Goal: Information Seeking & Learning: Learn about a topic

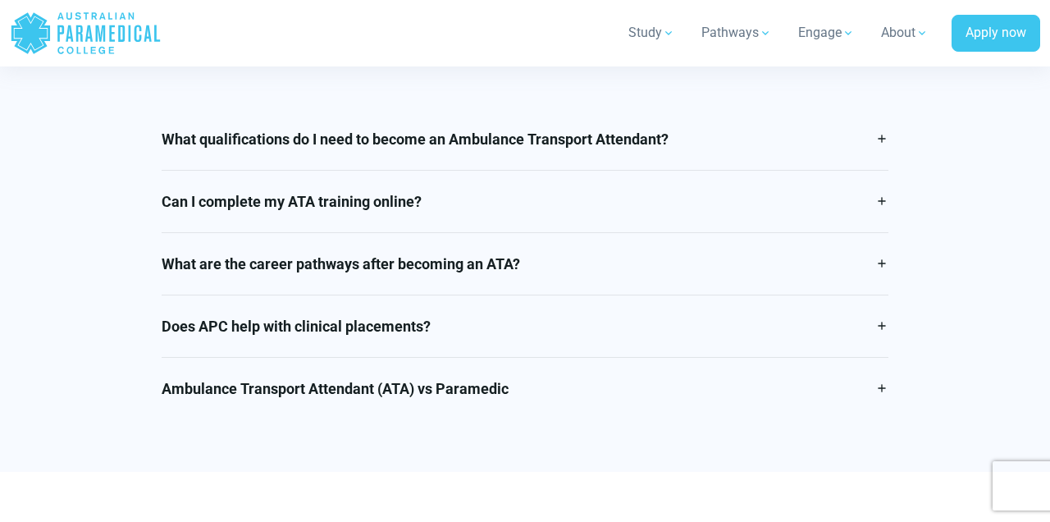
scroll to position [2823, 0]
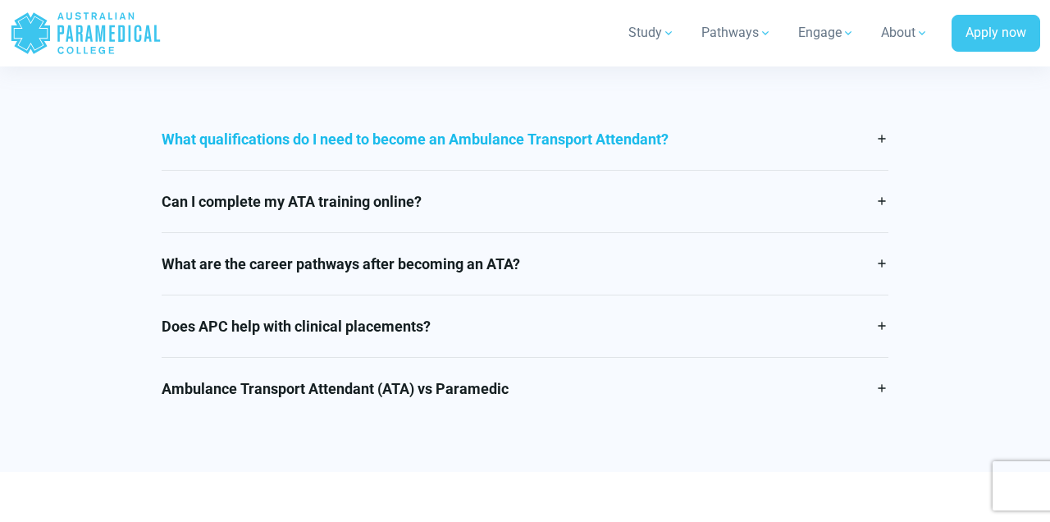
click at [876, 139] on link "What qualifications do I need to become an Ambulance Transport Attendant?" at bounding box center [525, 139] width 727 height 62
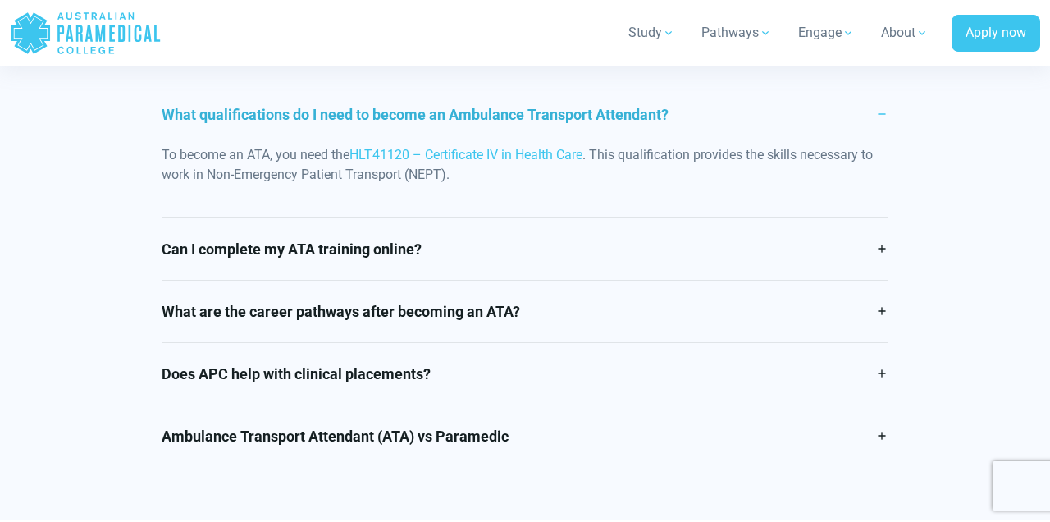
scroll to position [2850, 0]
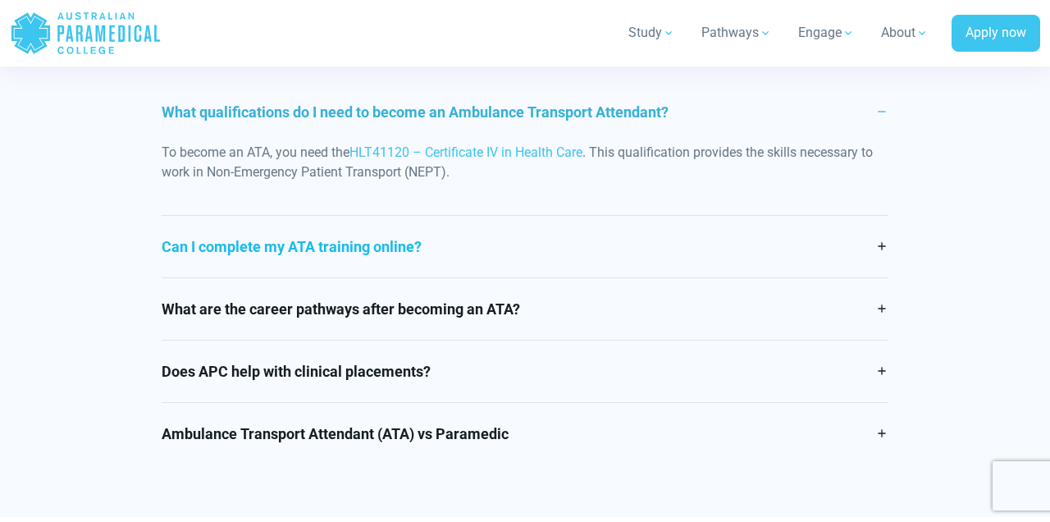
click at [886, 236] on link "Can I complete my ATA training online?" at bounding box center [525, 247] width 727 height 62
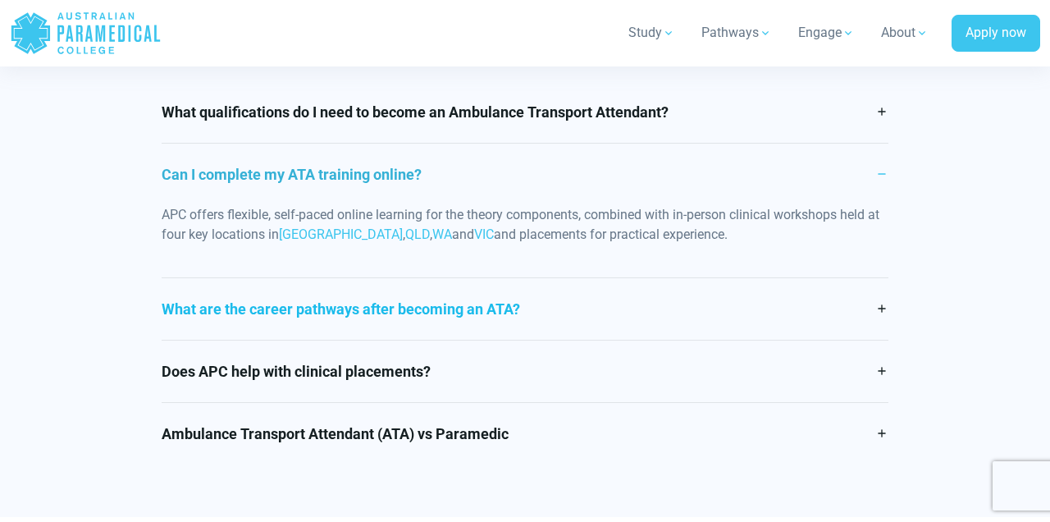
click at [873, 303] on link "What are the career pathways after becoming an ATA?" at bounding box center [525, 309] width 727 height 62
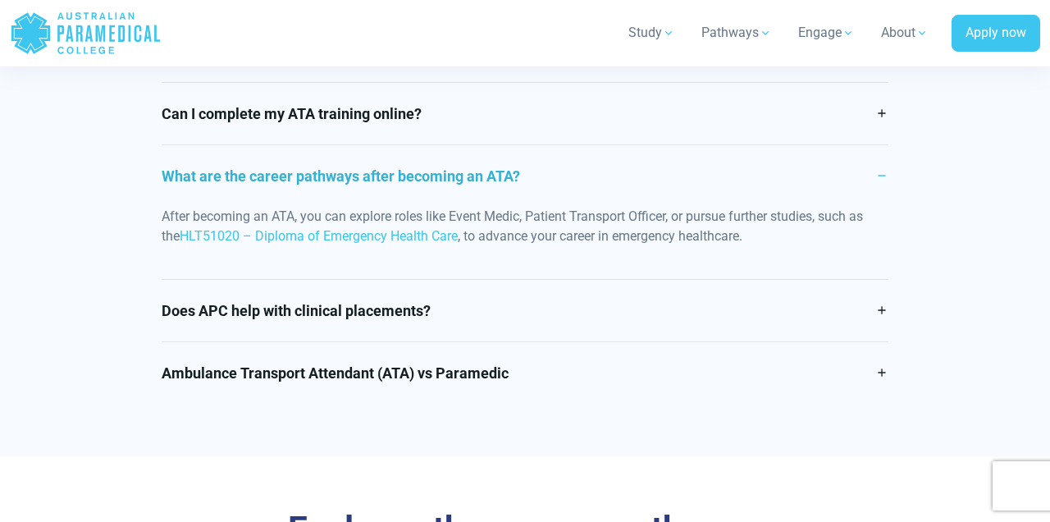
scroll to position [2926, 0]
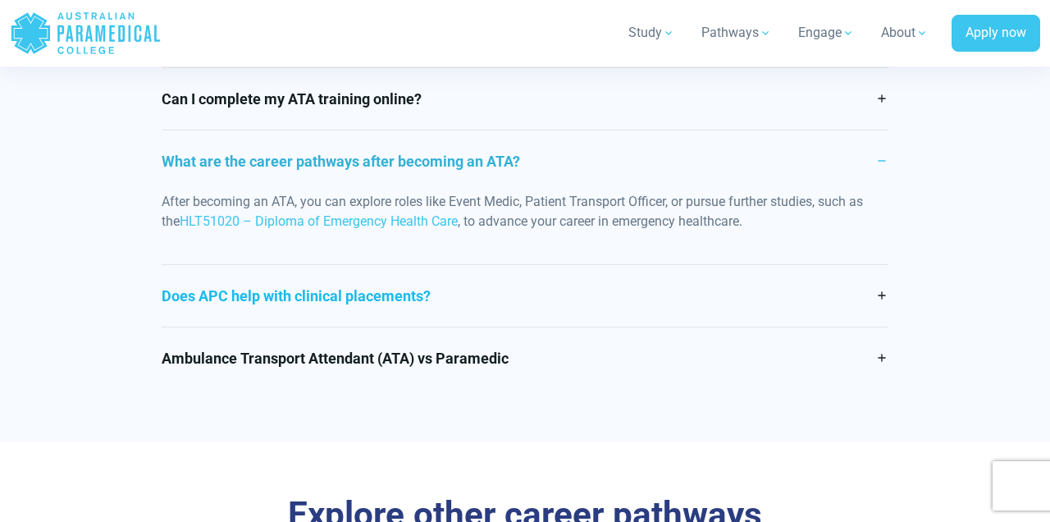
click at [883, 289] on link "Does APC help with clinical placements?" at bounding box center [525, 296] width 727 height 62
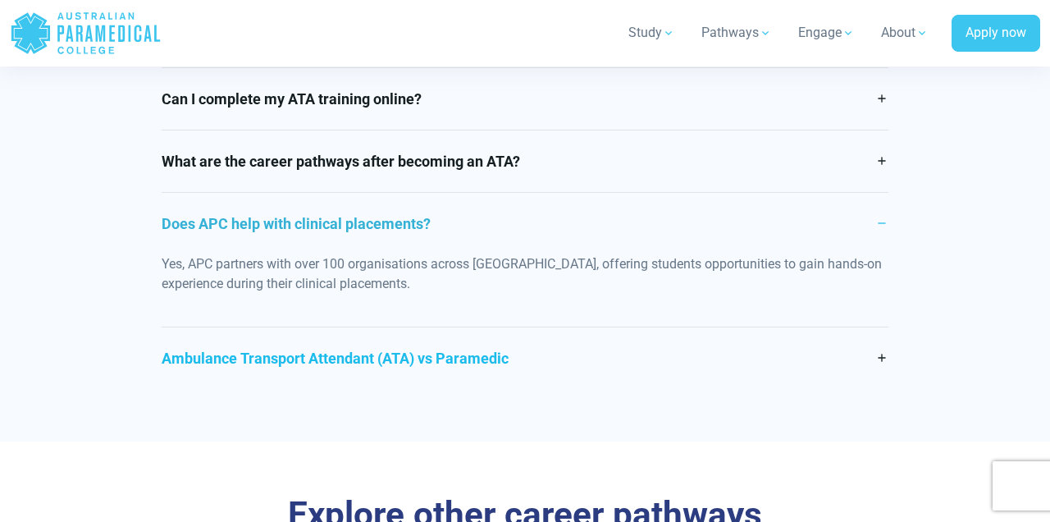
click at [883, 350] on link "Ambulance Transport Attendant (ATA) vs Paramedic" at bounding box center [525, 358] width 727 height 62
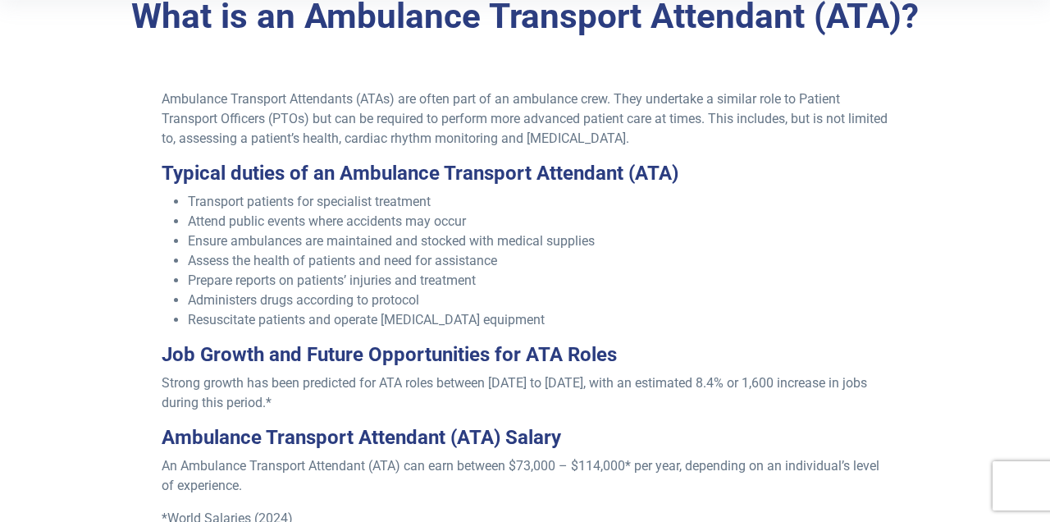
scroll to position [522, 0]
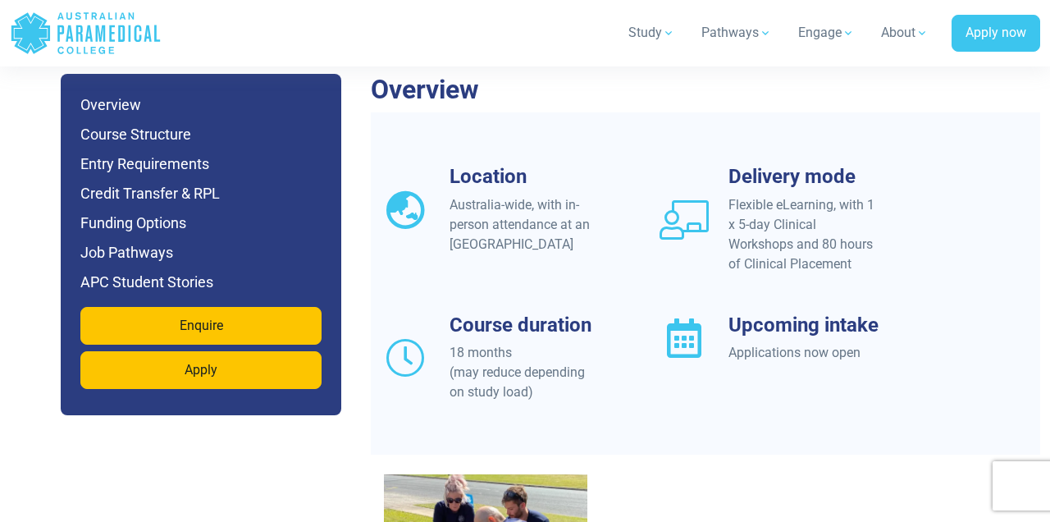
scroll to position [1376, 0]
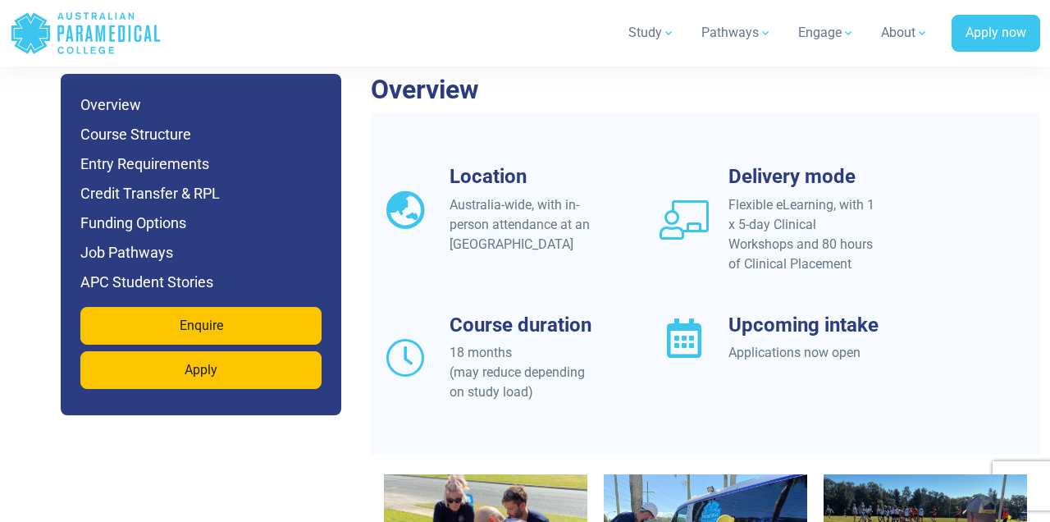
drag, startPoint x: 737, startPoint y: 178, endPoint x: 857, endPoint y: 223, distance: 127.9
click at [857, 223] on div "Flexible eLearning, with 1 x 5-day Clinical Workshops and 80 hours of Clinical …" at bounding box center [803, 234] width 151 height 79
copy div "5-day Clinical Workshops and 80 hours of Clinical Placement"
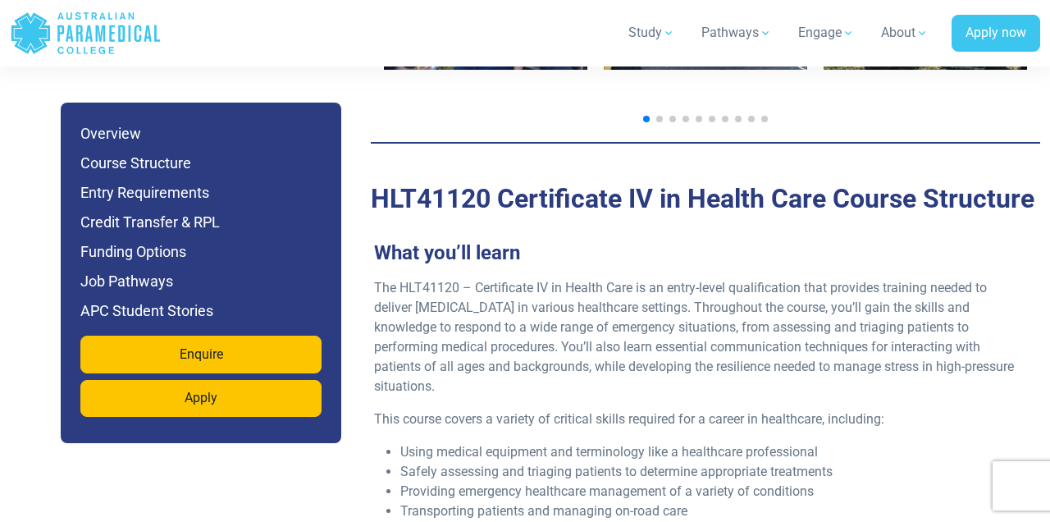
scroll to position [1964, 0]
click at [449, 182] on h2 "HLT41120 Certificate IV in Health Care Course Structure" at bounding box center [705, 197] width 669 height 31
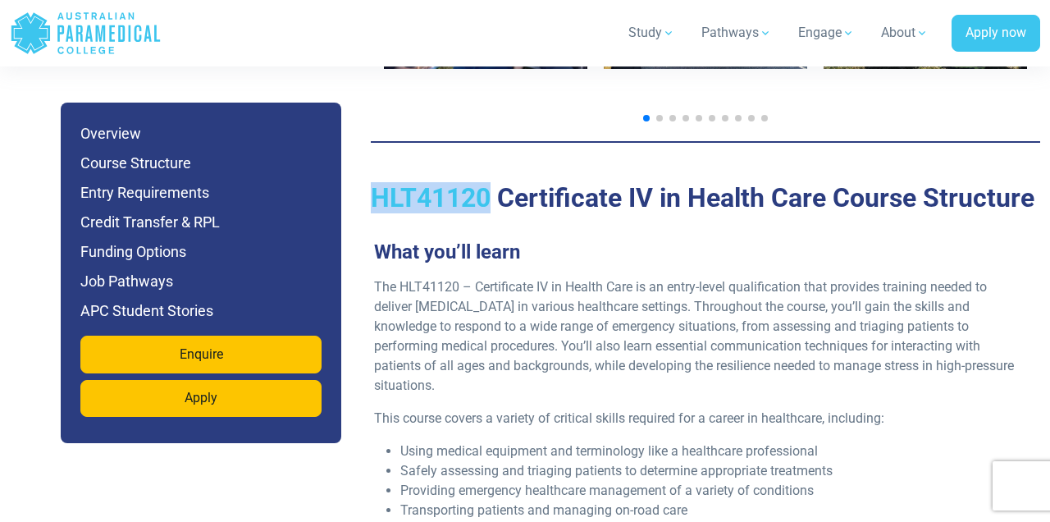
click at [449, 182] on h2 "HLT41120 Certificate IV in Health Care Course Structure" at bounding box center [705, 197] width 669 height 31
copy h2 "HLT41120"
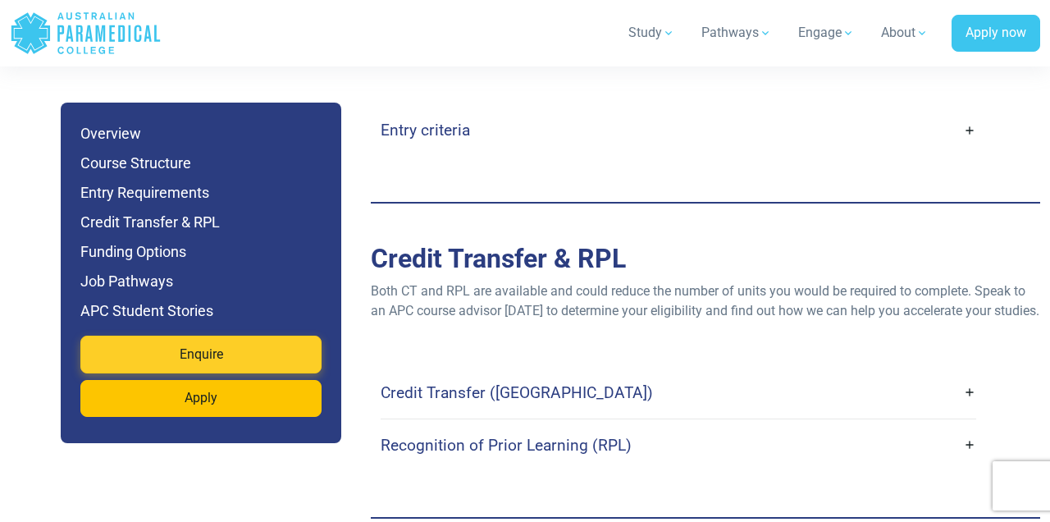
scroll to position [3604, 0]
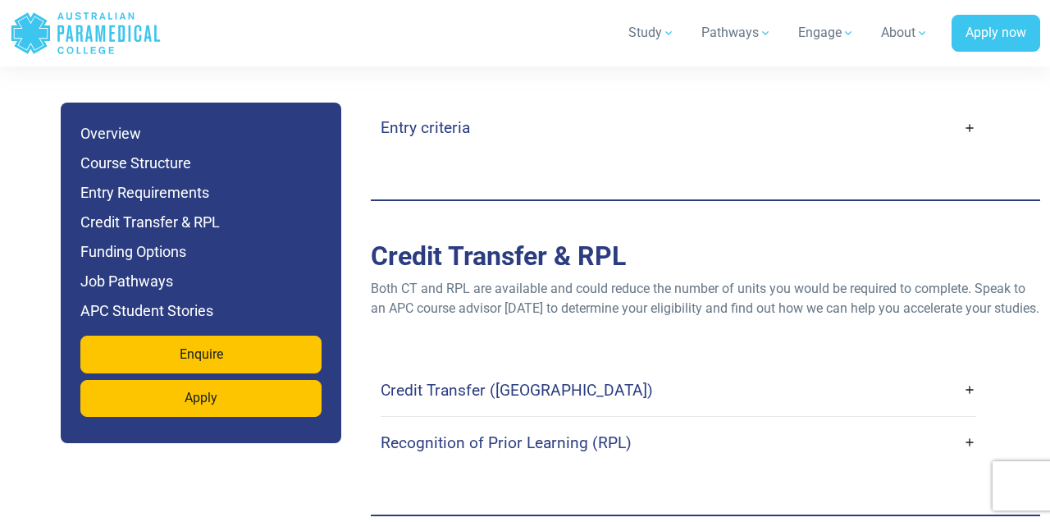
click at [648, 371] on link "Credit Transfer ([GEOGRAPHIC_DATA])" at bounding box center [678, 390] width 595 height 39
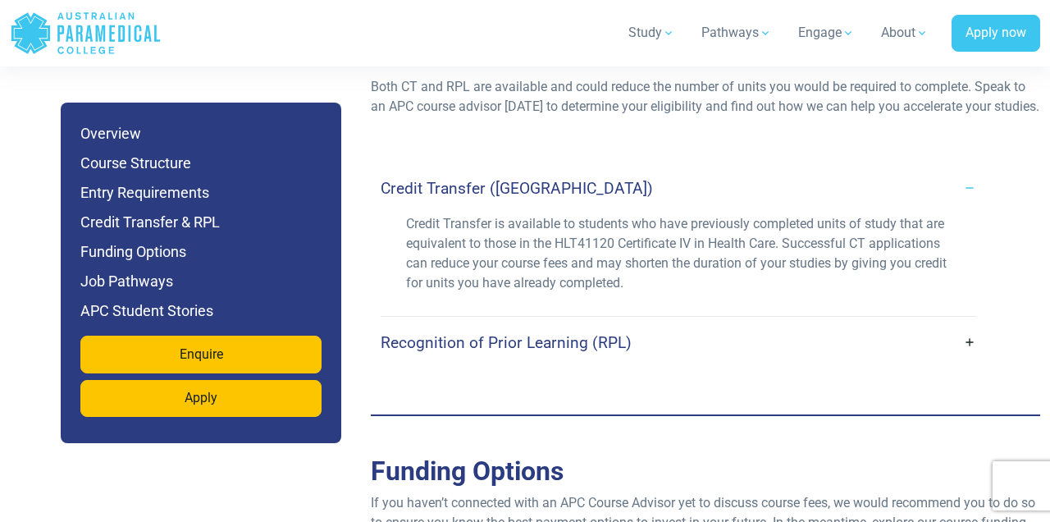
scroll to position [3824, 0]
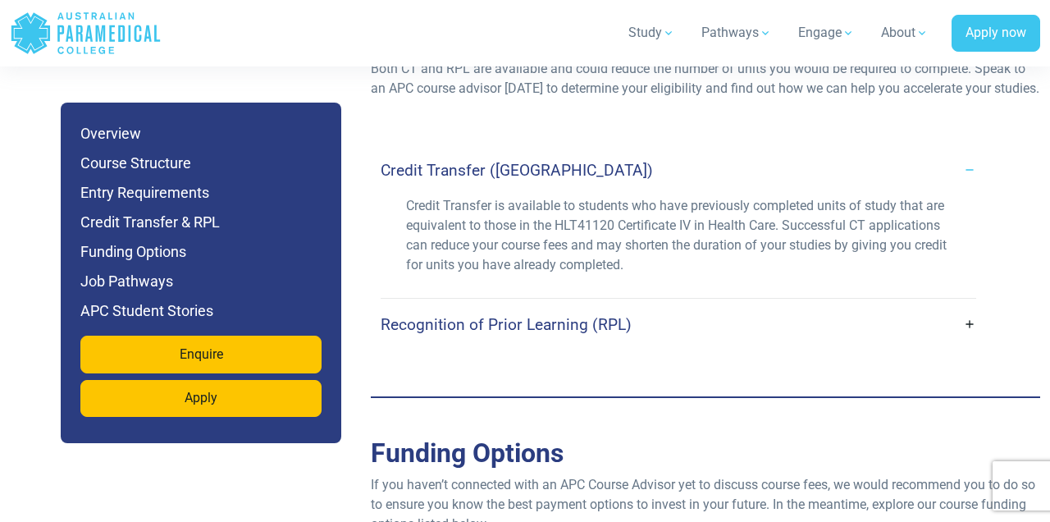
click at [690, 305] on link "Recognition of Prior Learning (RPL)" at bounding box center [678, 324] width 595 height 39
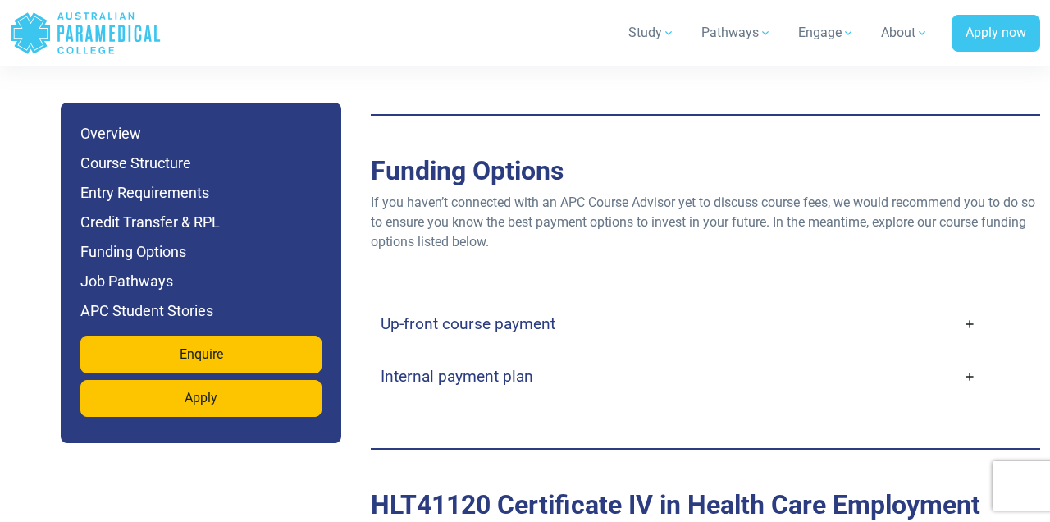
scroll to position [4247, 0]
click at [681, 304] on link "Up-front course payment" at bounding box center [678, 323] width 595 height 39
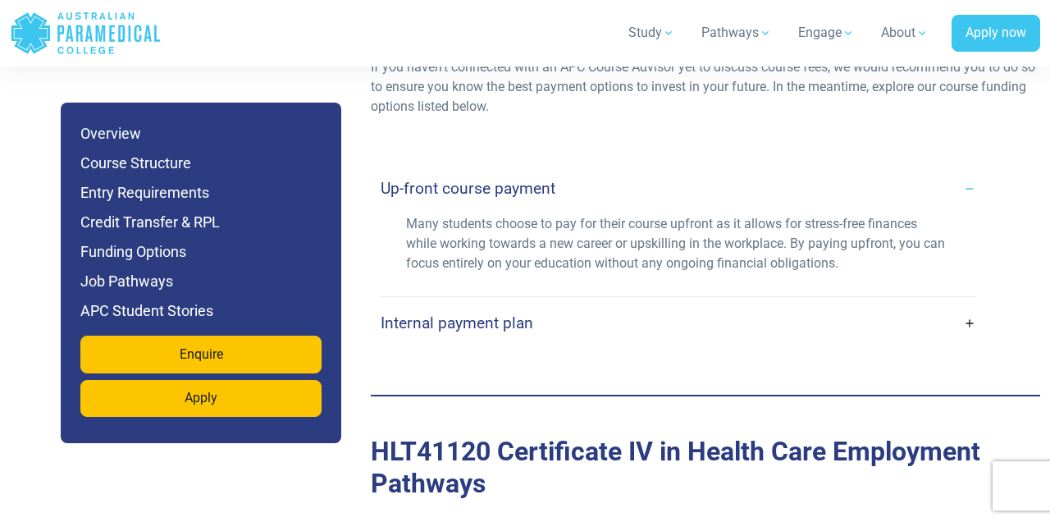
scroll to position [4383, 0]
click at [681, 303] on link "Internal payment plan" at bounding box center [678, 322] width 595 height 39
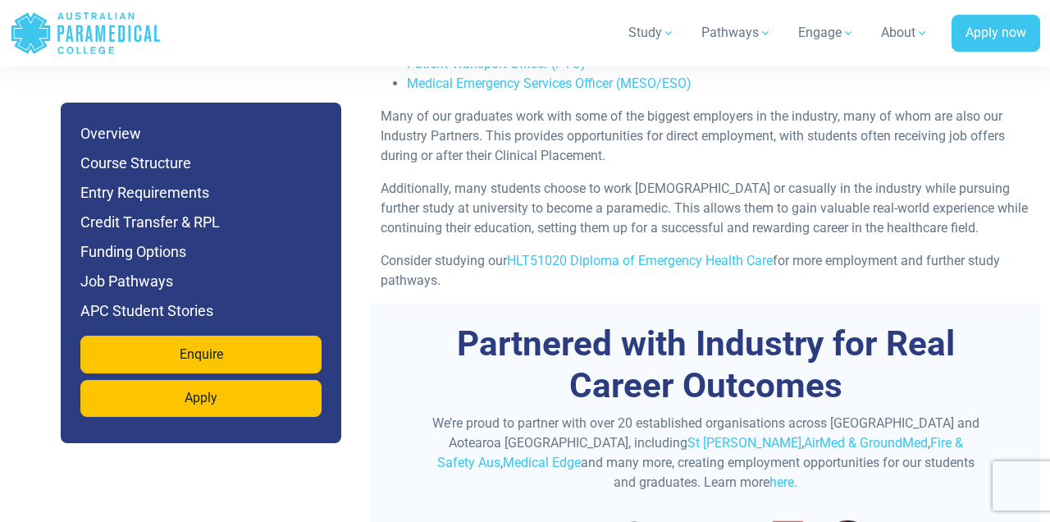
scroll to position [5197, 0]
drag, startPoint x: 781, startPoint y: 208, endPoint x: 779, endPoint y: 250, distance: 41.9
click at [779, 250] on div "Graduates of this course will be well-placed to take on various professional ro…" at bounding box center [705, 131] width 669 height 341
copy p "for more employment and further study pathways."
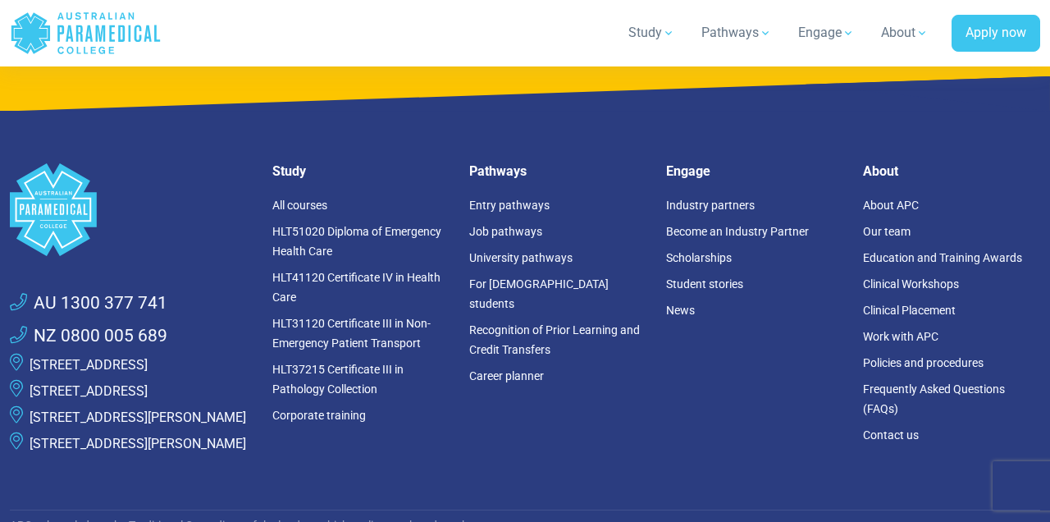
scroll to position [9529, 0]
